Goal: Information Seeking & Learning: Understand process/instructions

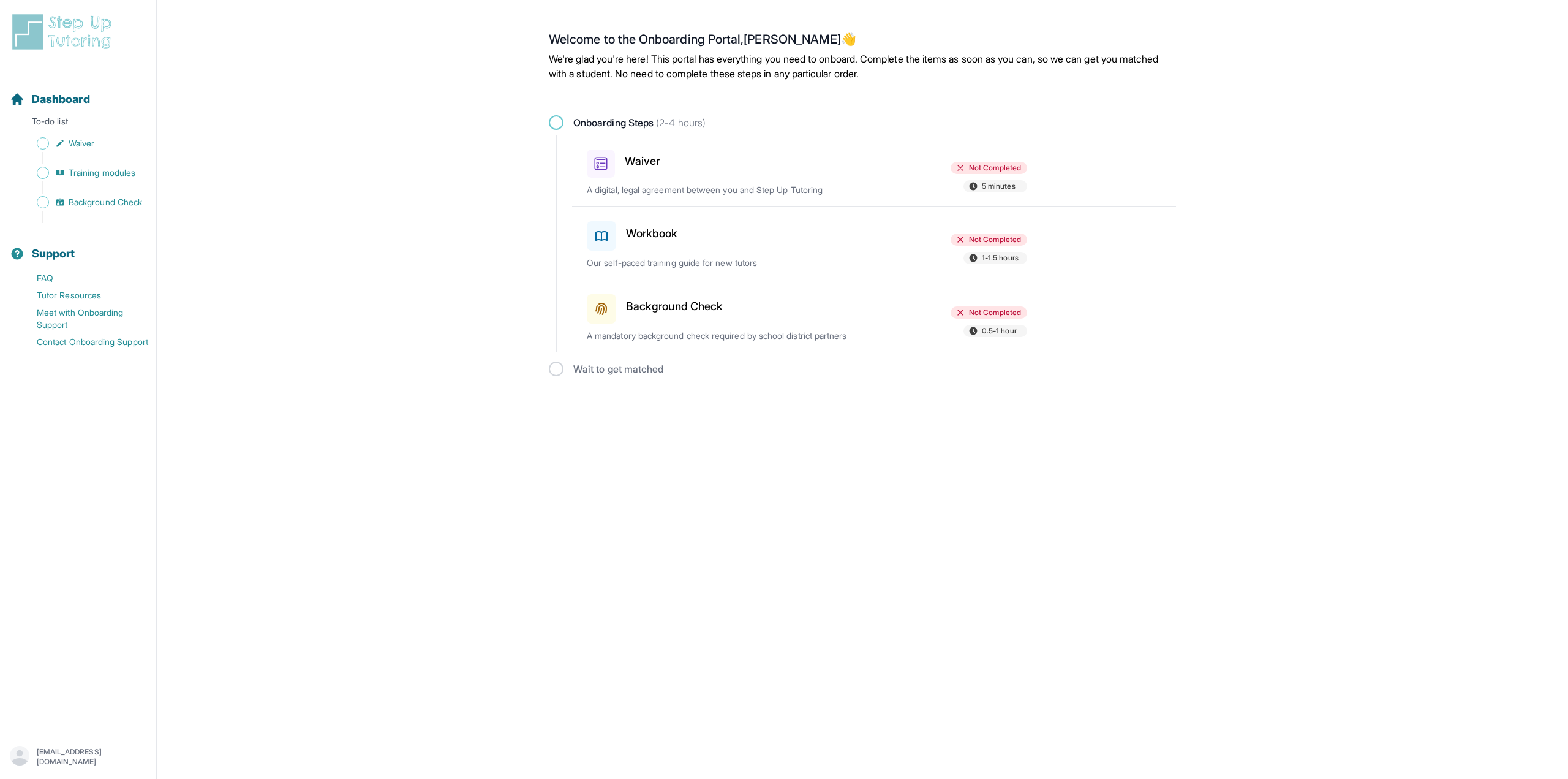
click at [696, 181] on div "Waiver Not Completed 5 minutes A digital, legal agreement between you and Step …" at bounding box center [881, 170] width 589 height 71
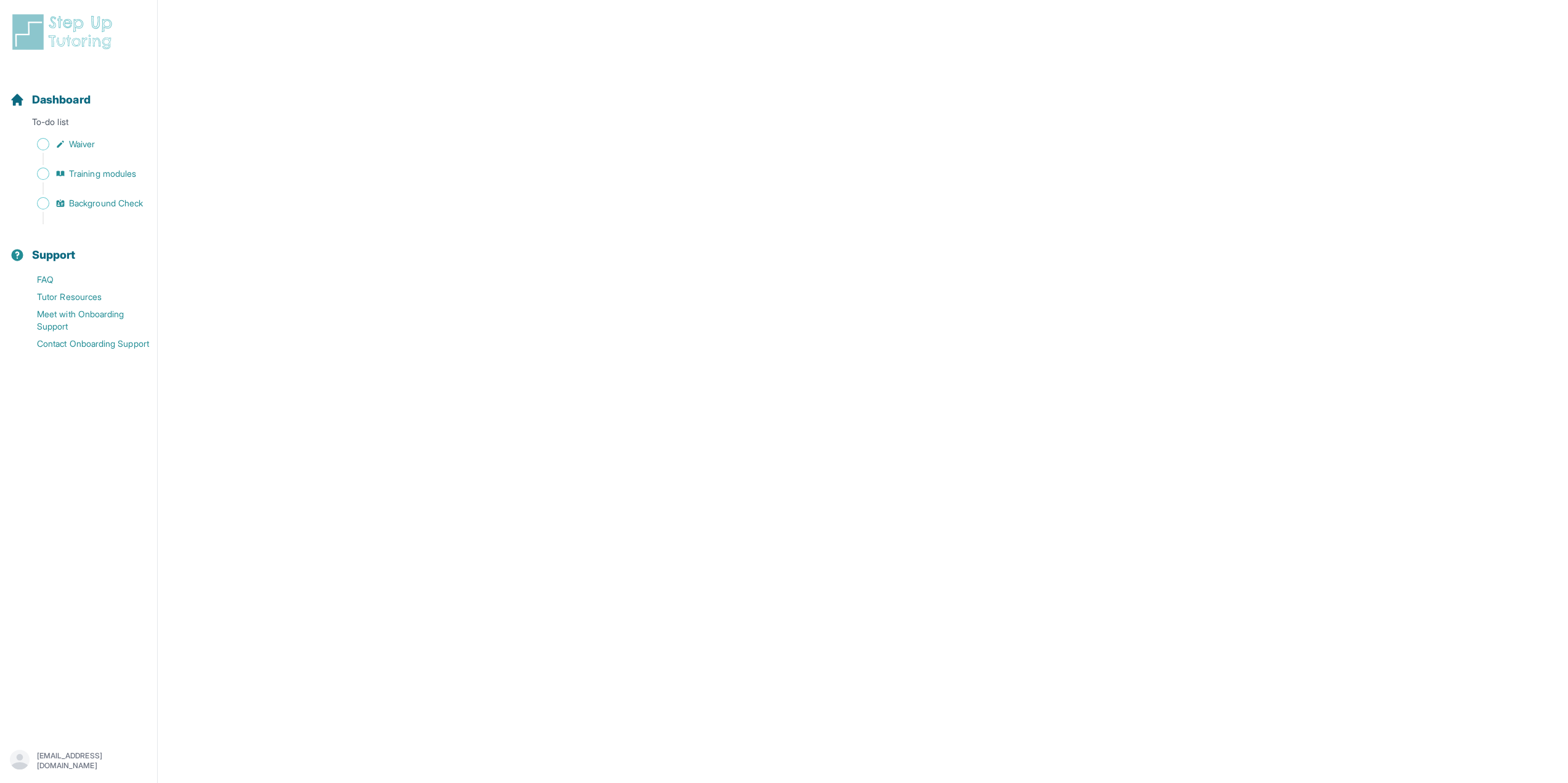
scroll to position [1786, 0]
click at [71, 139] on span "Waiver" at bounding box center [82, 144] width 26 height 12
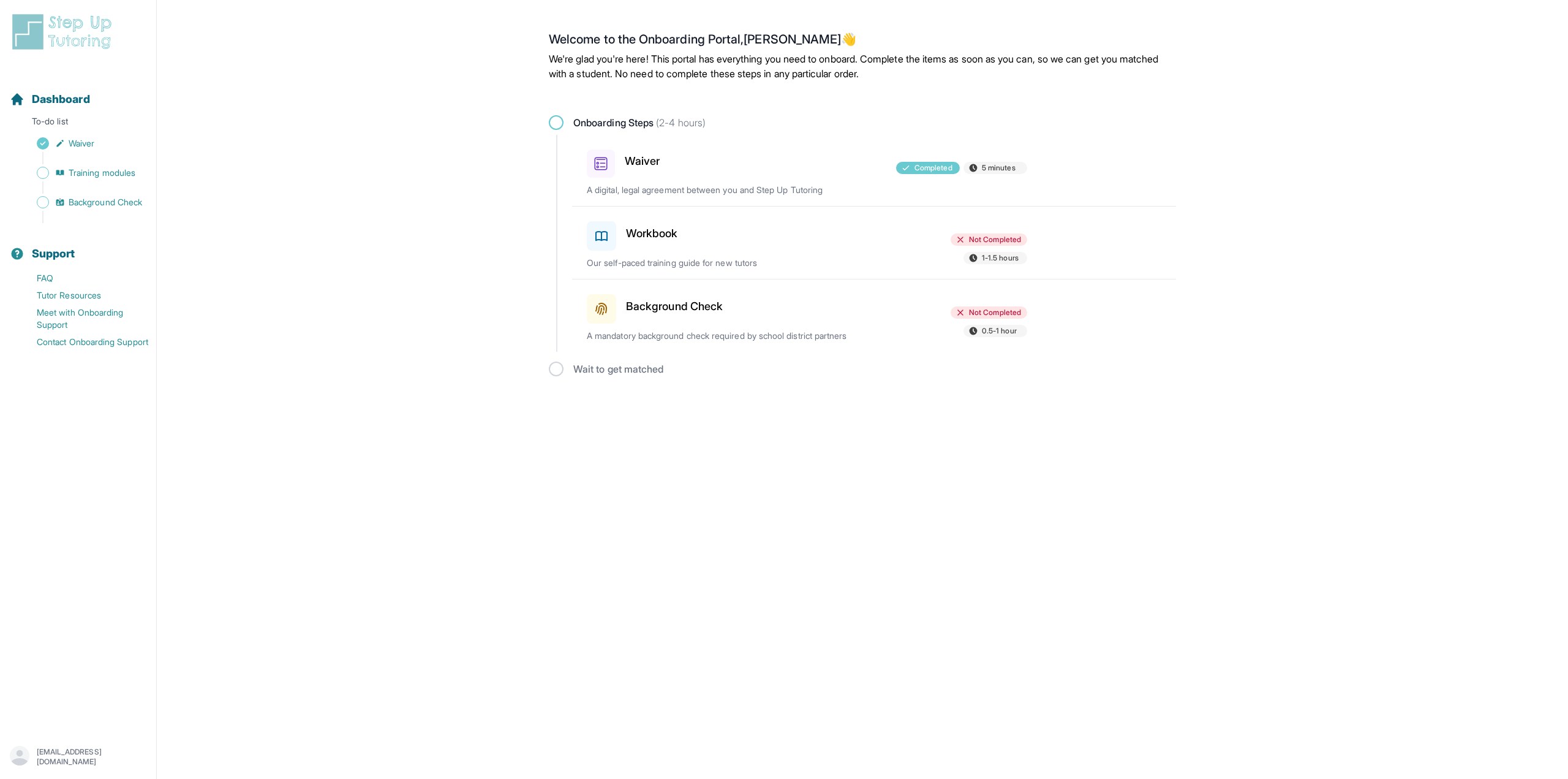
click at [728, 247] on div "Workbook" at bounding box center [658, 233] width 142 height 34
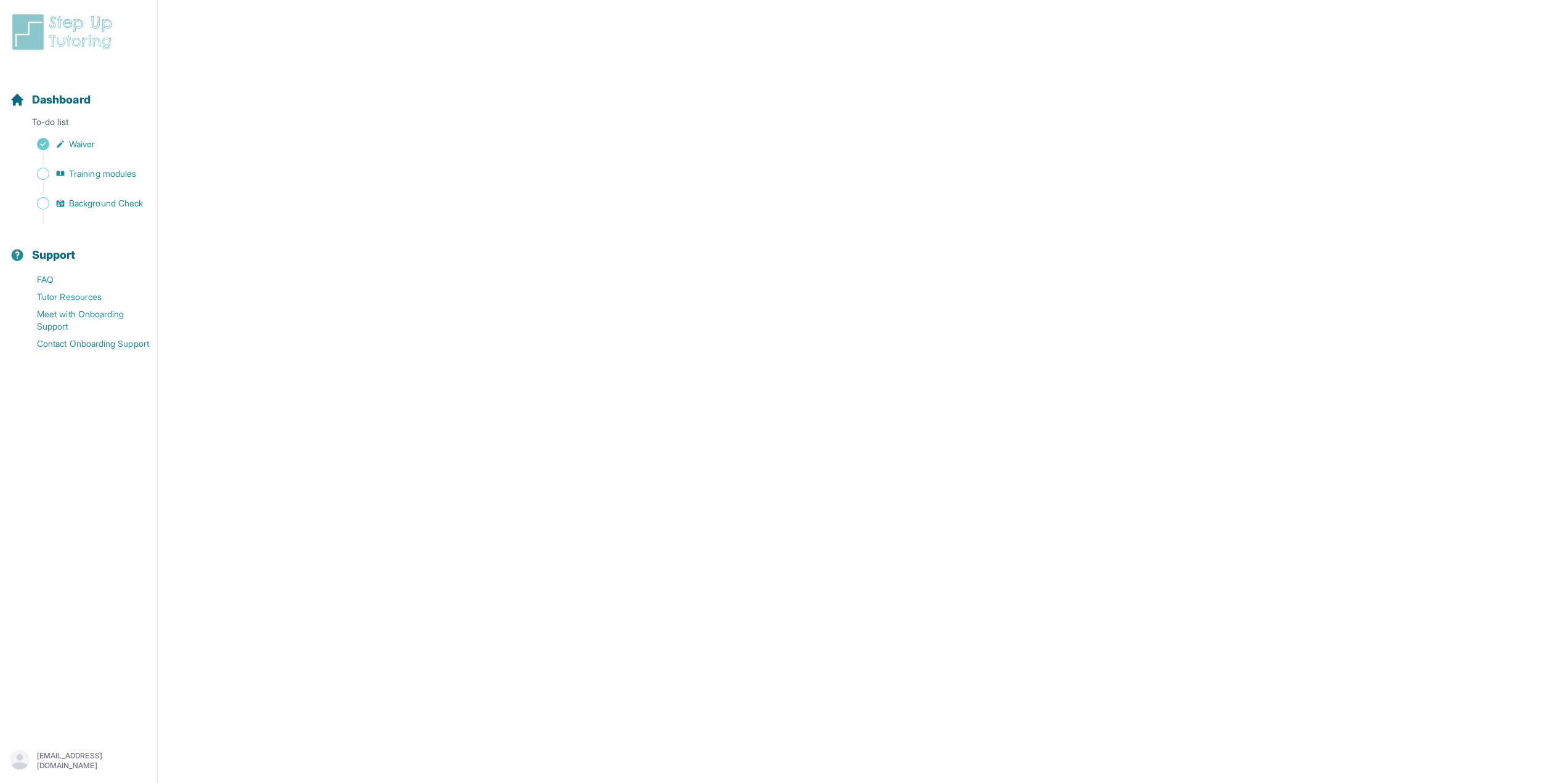
scroll to position [221, 0]
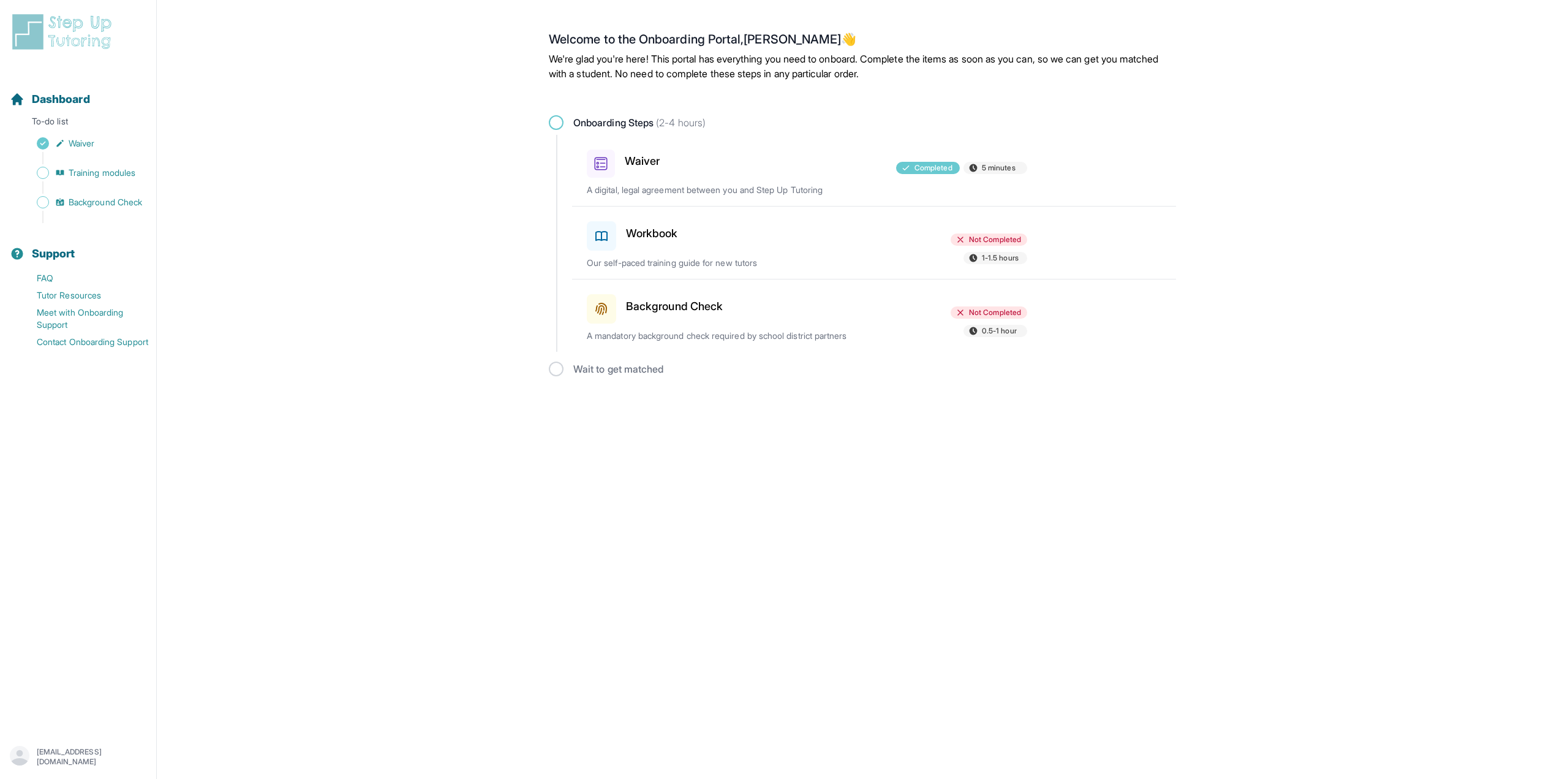
click at [920, 315] on div "Not Completed 0.5-1 hour" at bounding box center [956, 323] width 142 height 33
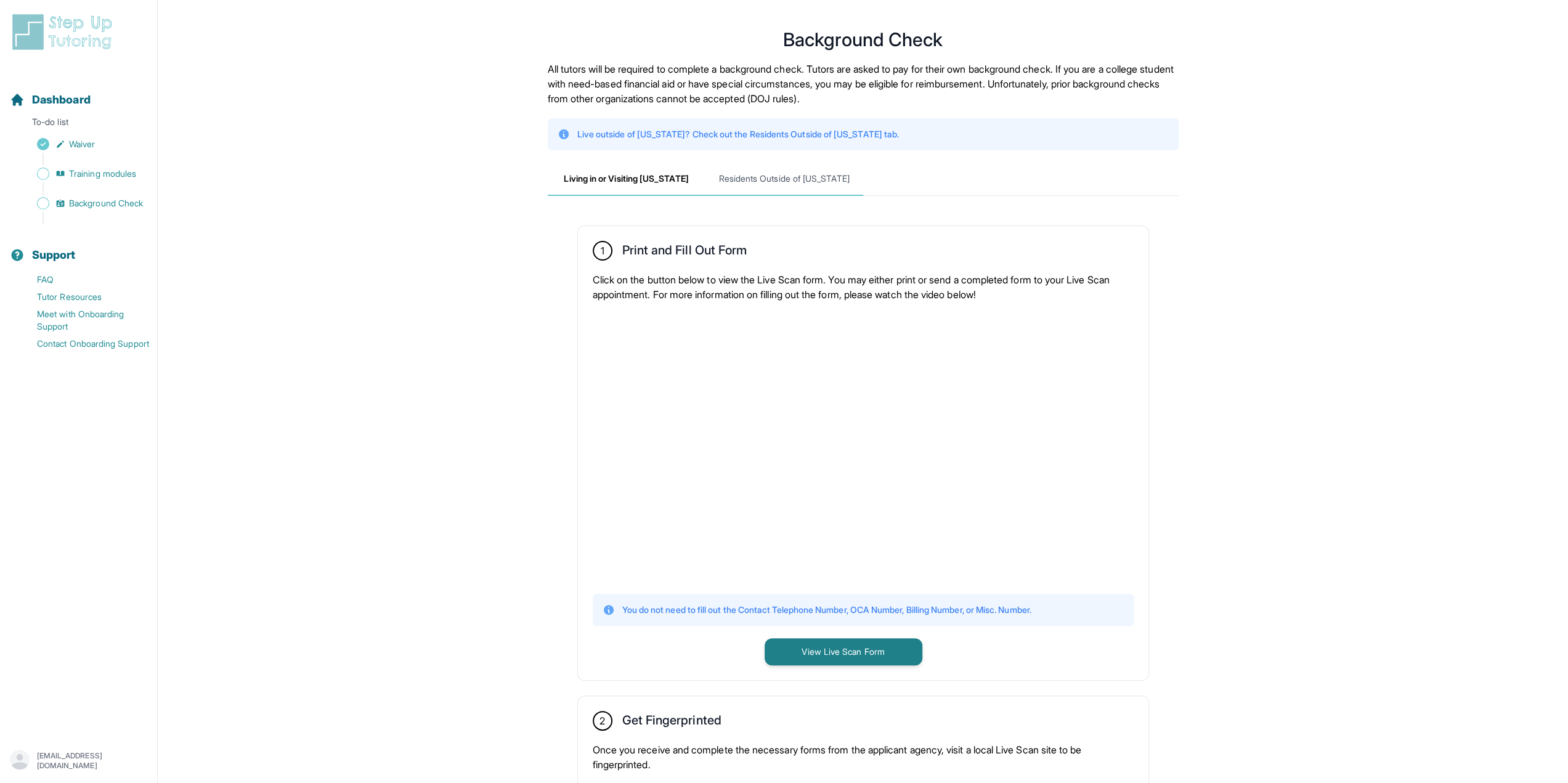
click at [760, 190] on span "Residents Outside of [US_STATE]" at bounding box center [784, 179] width 158 height 34
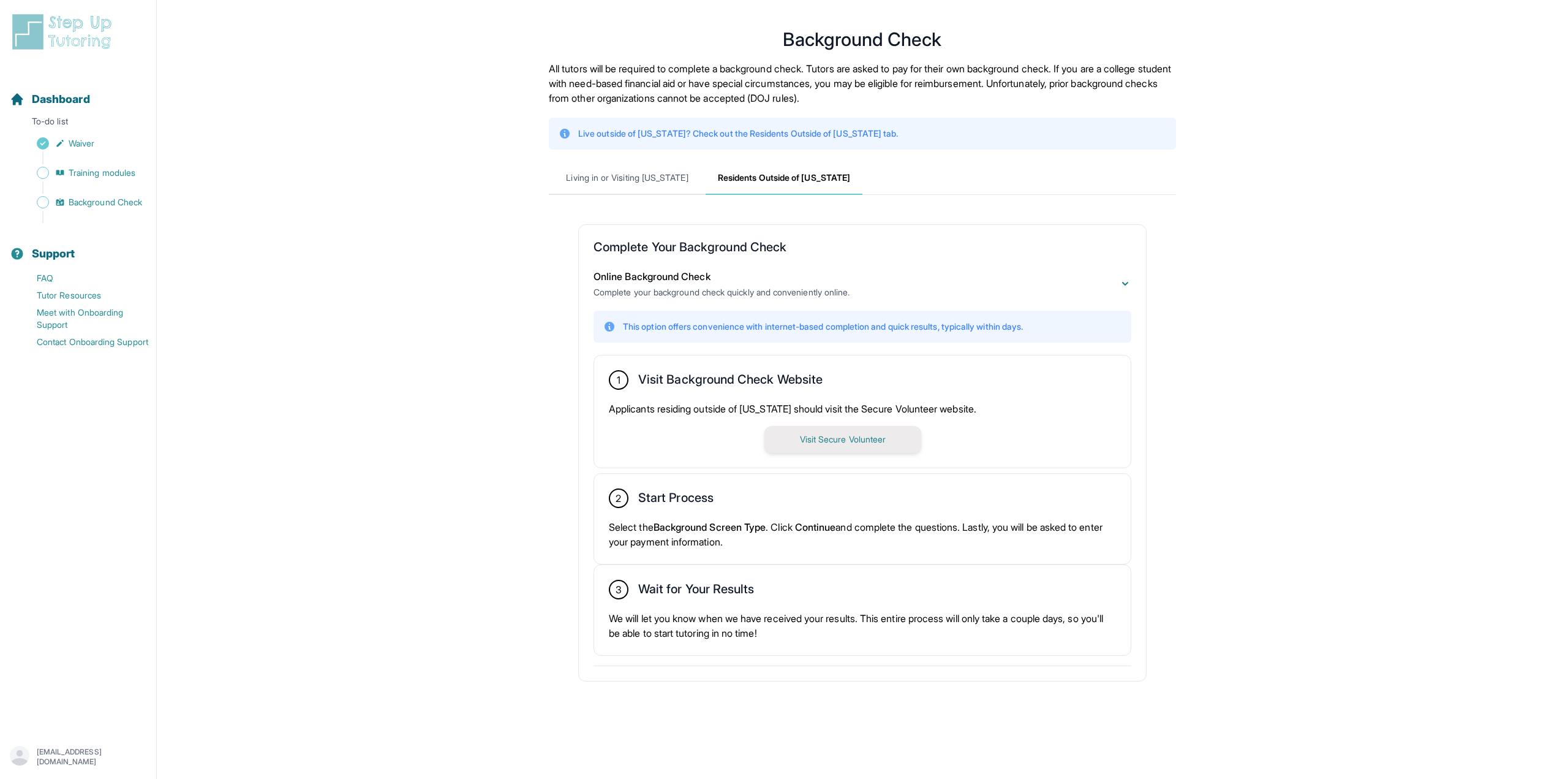
click at [833, 444] on button "Visit Secure Volunteer" at bounding box center [843, 439] width 157 height 27
click at [852, 439] on button "Visit Secure Volunteer" at bounding box center [843, 439] width 157 height 27
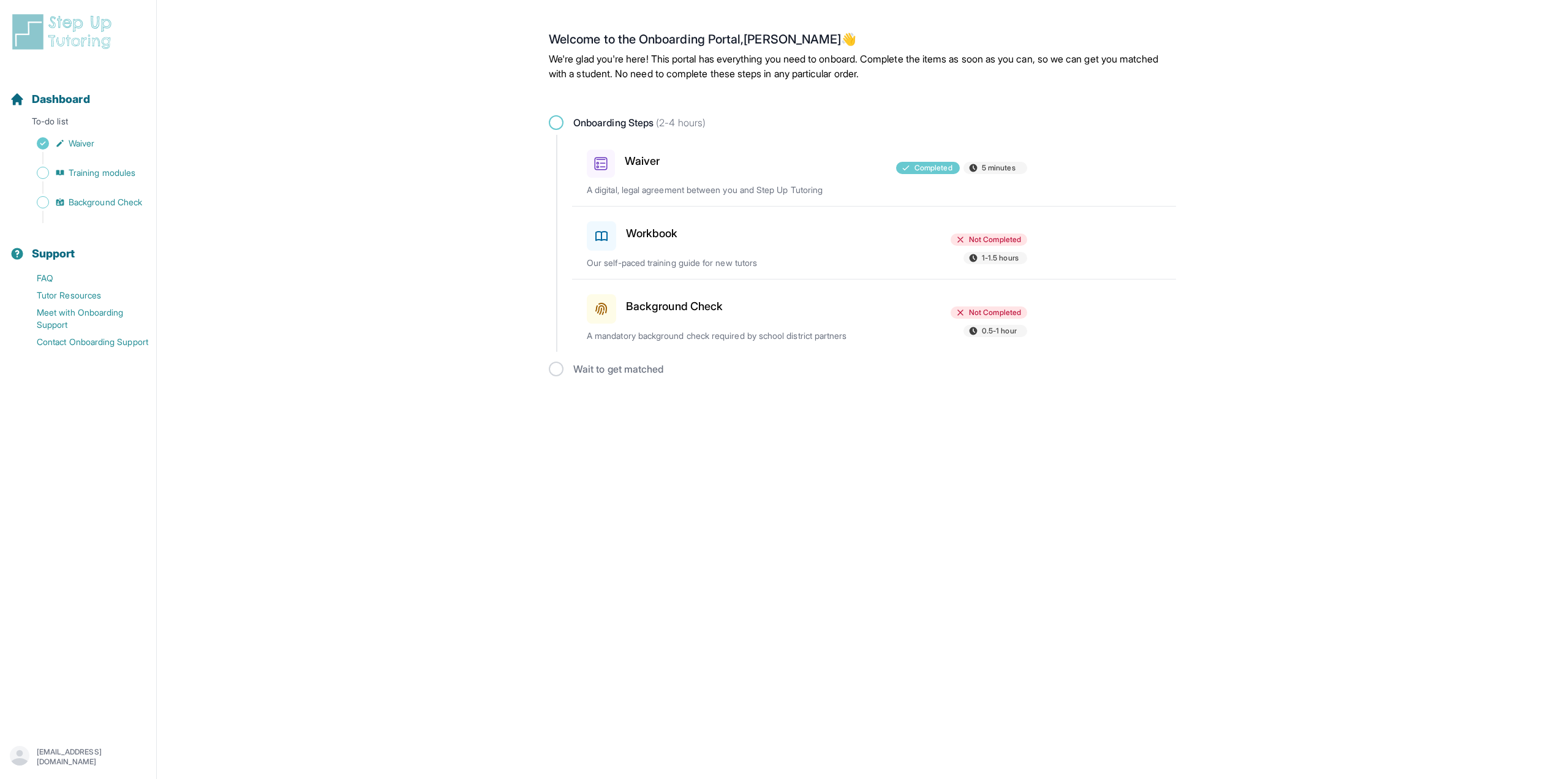
click at [694, 305] on h3 "Background Check" at bounding box center [674, 306] width 97 height 17
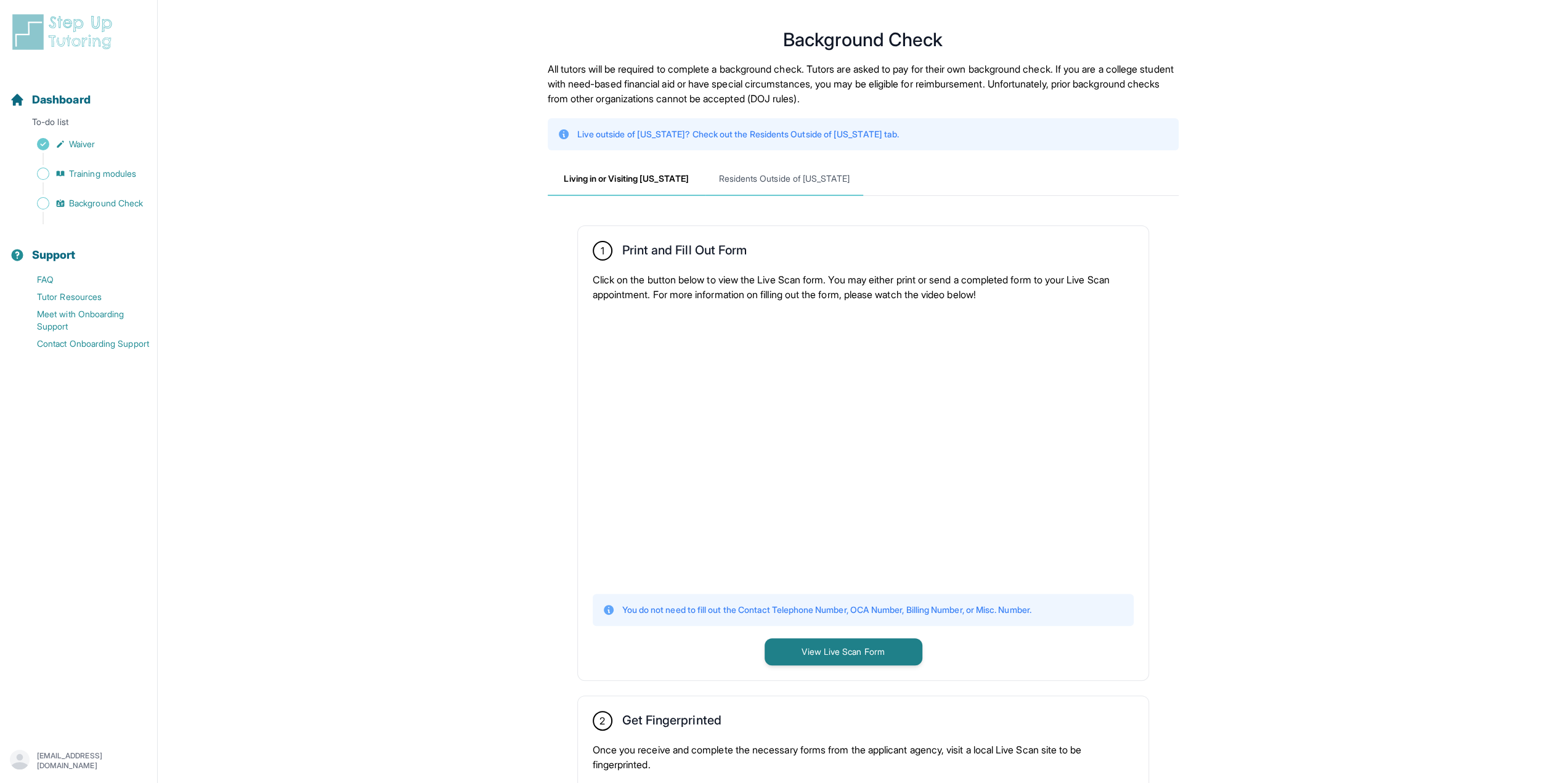
click at [792, 181] on span "Residents Outside of [US_STATE]" at bounding box center [784, 179] width 158 height 34
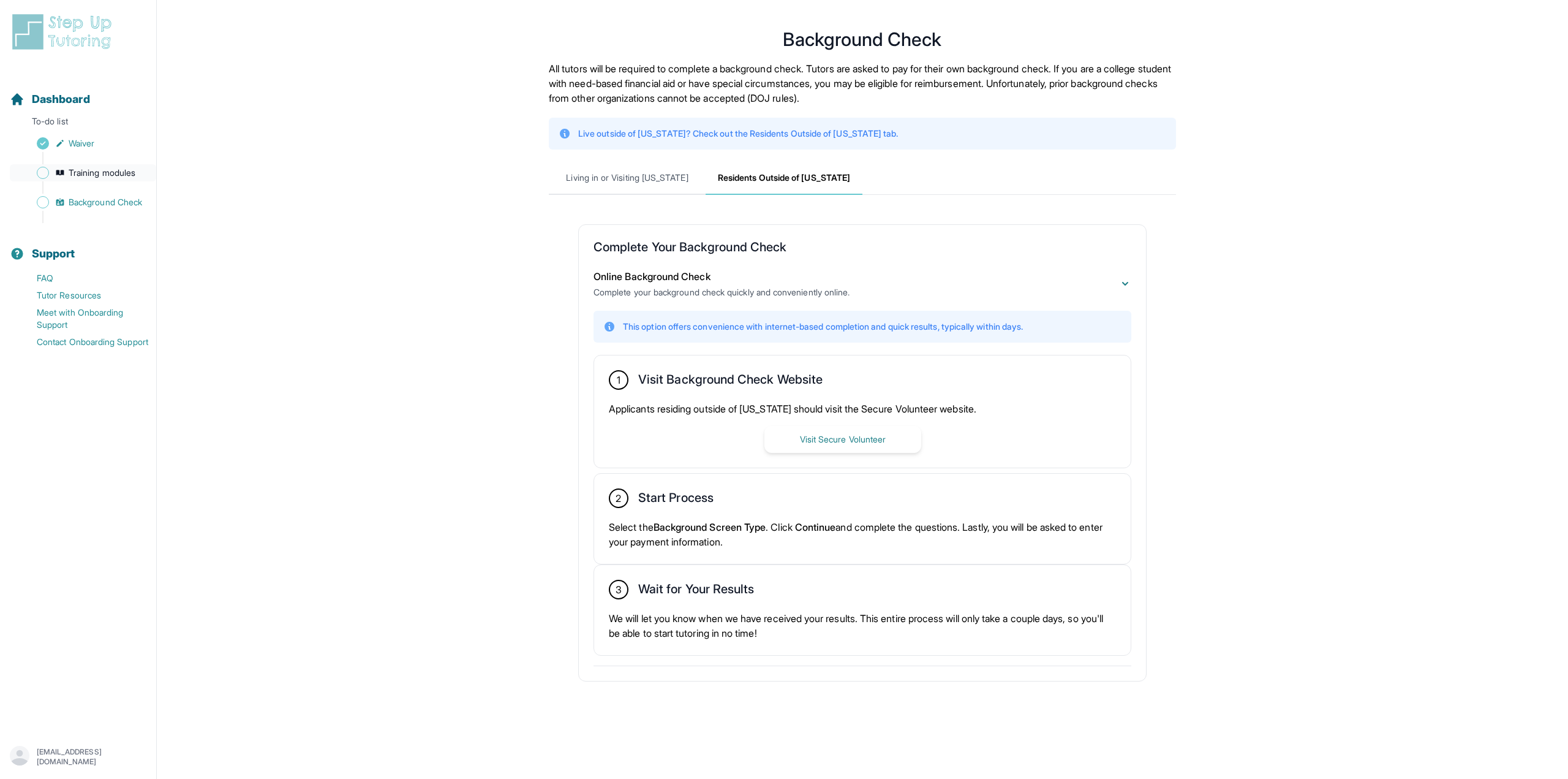
click at [117, 172] on span "Training modules" at bounding box center [102, 173] width 67 height 12
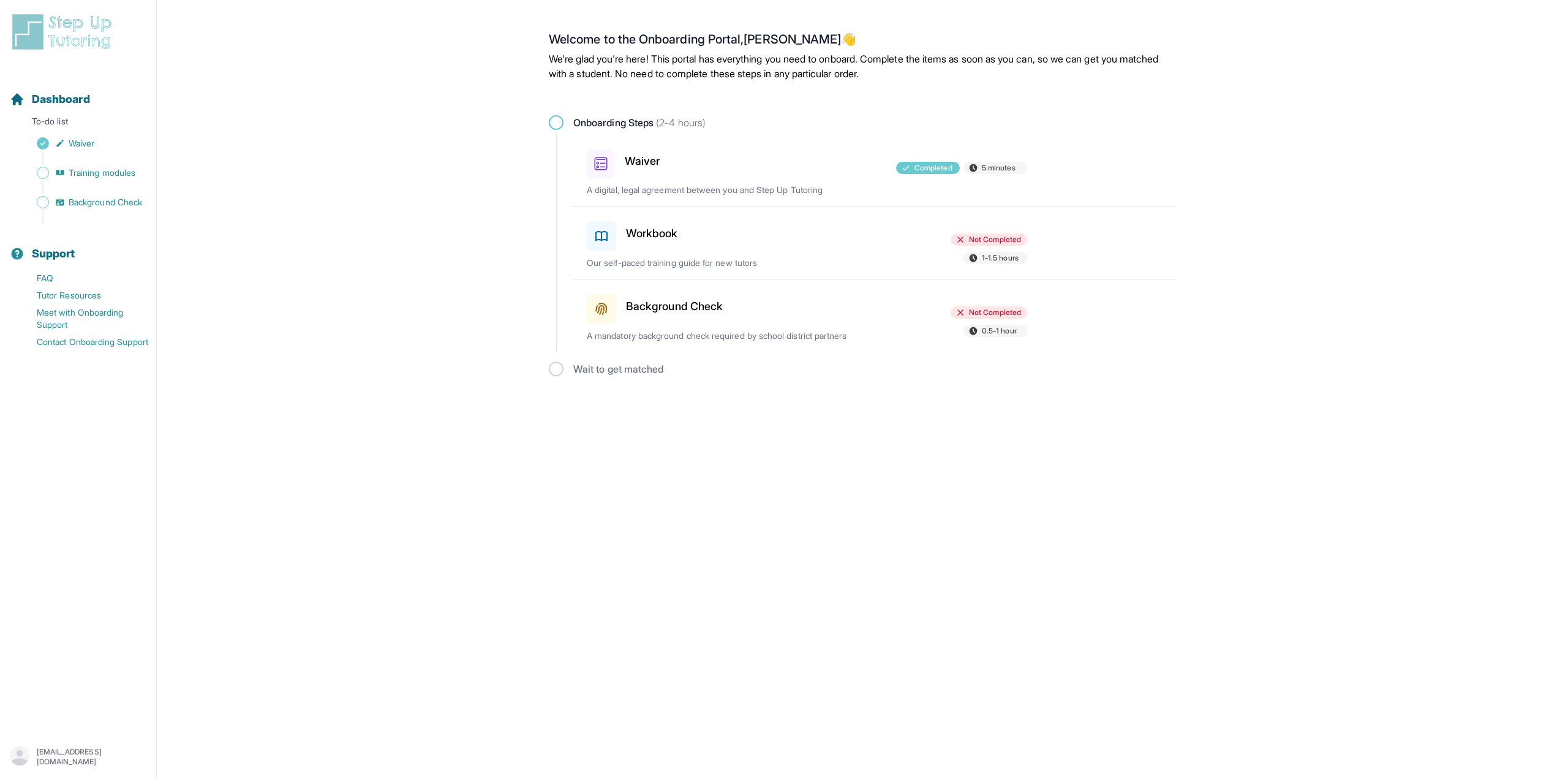
click at [790, 238] on div at bounding box center [807, 233] width 142 height 34
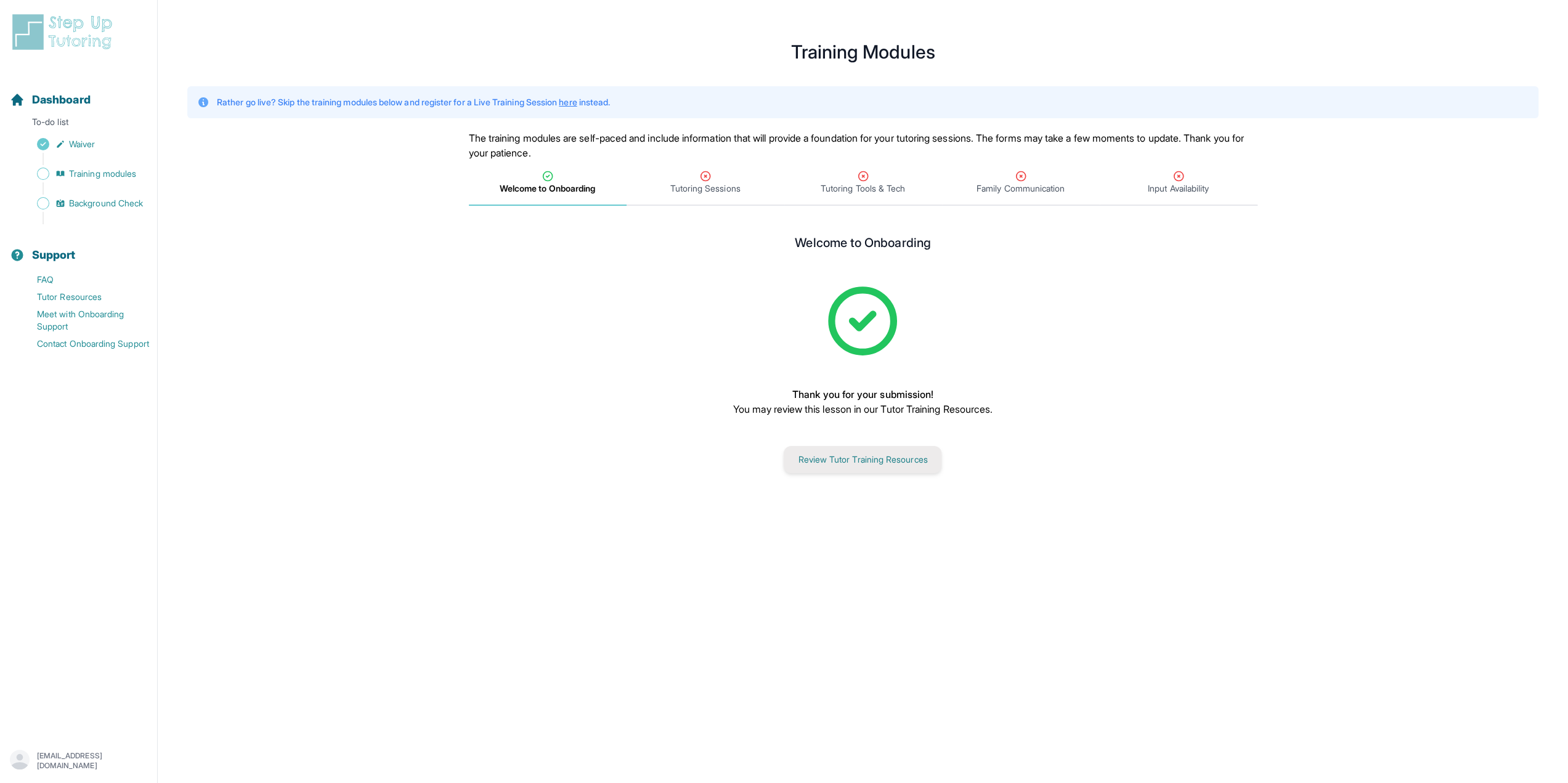
click at [816, 466] on button "Review Tutor Training Resources" at bounding box center [862, 460] width 158 height 27
click at [868, 462] on button "Review Tutor Training Resources" at bounding box center [862, 460] width 158 height 27
click at [694, 173] on div "Tutoring Sessions" at bounding box center [705, 182] width 153 height 25
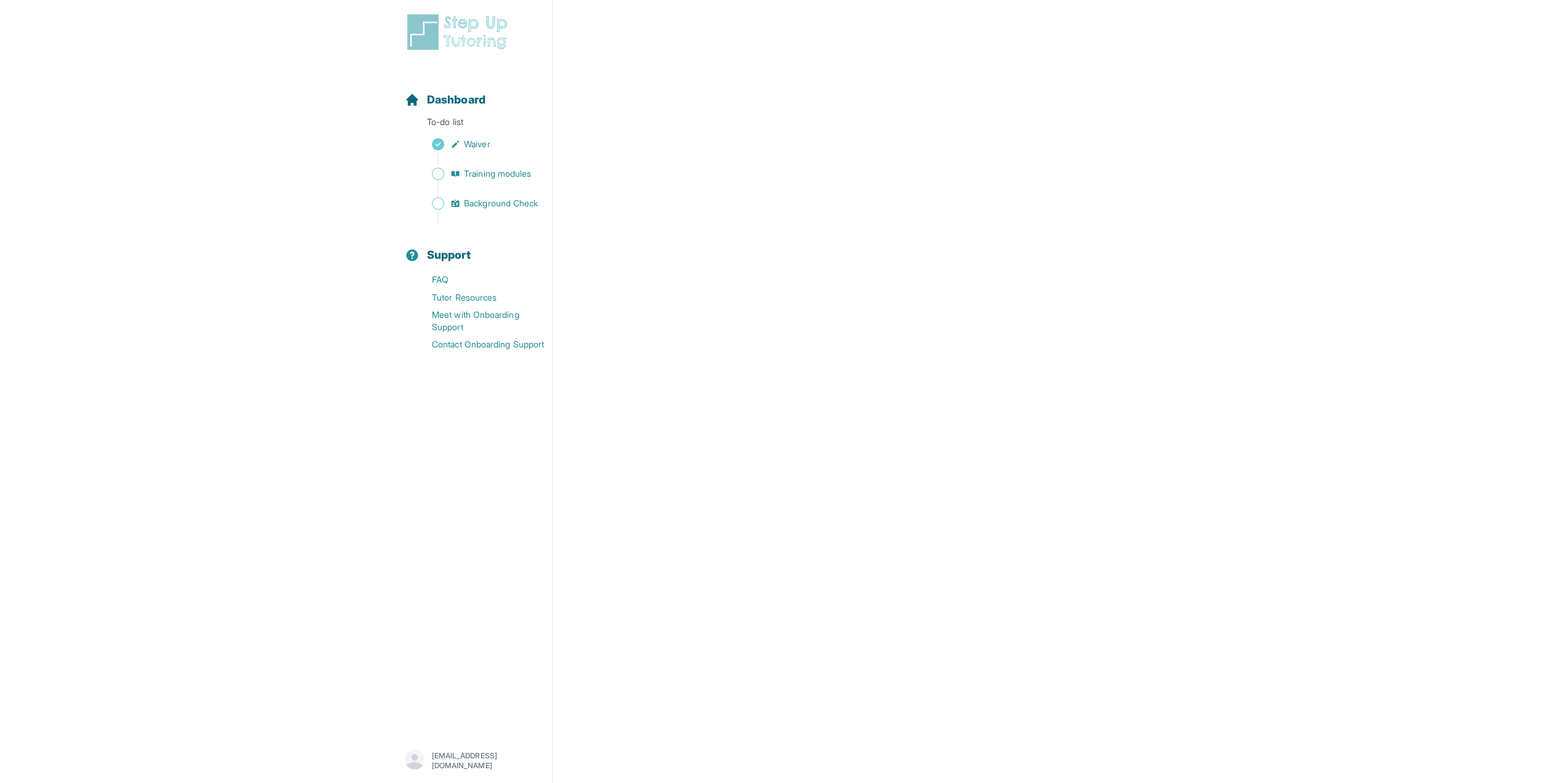
scroll to position [221, 0]
